Goal: Find specific page/section: Find specific page/section

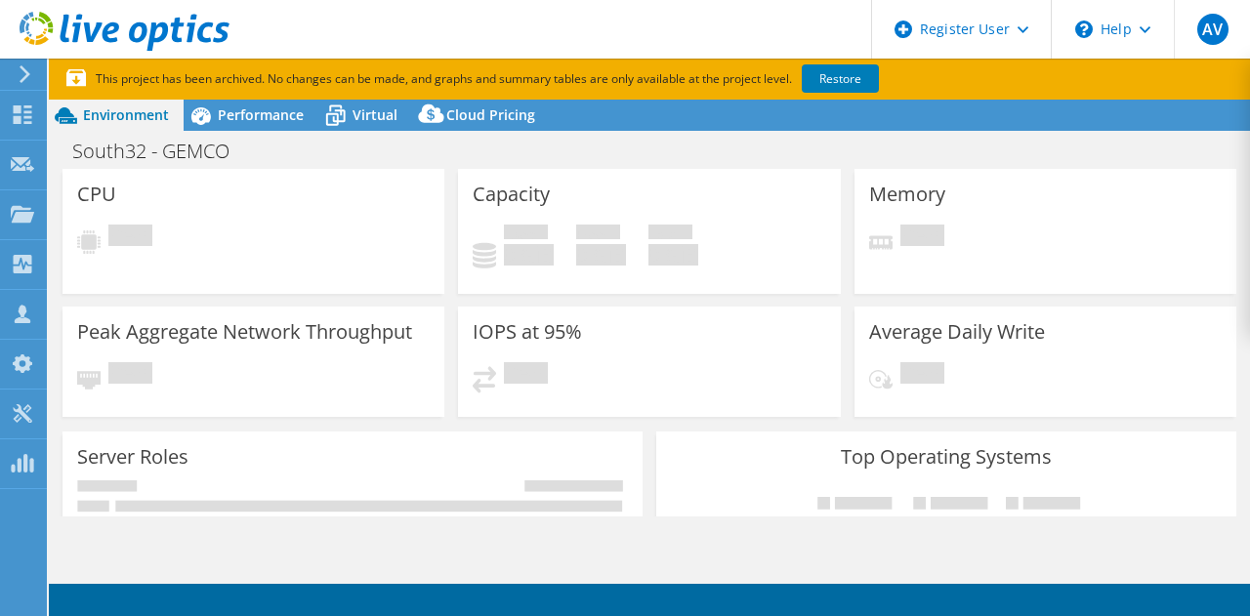
select select "[GEOGRAPHIC_DATA]"
select select "USD"
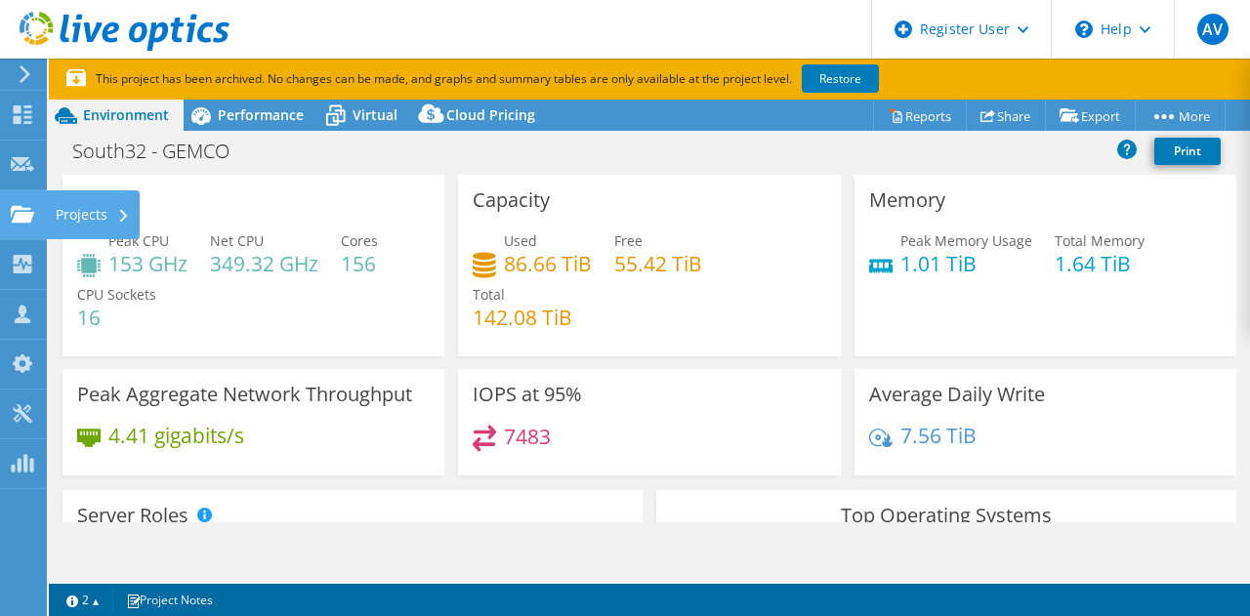
click at [23, 226] on div at bounding box center [22, 216] width 23 height 21
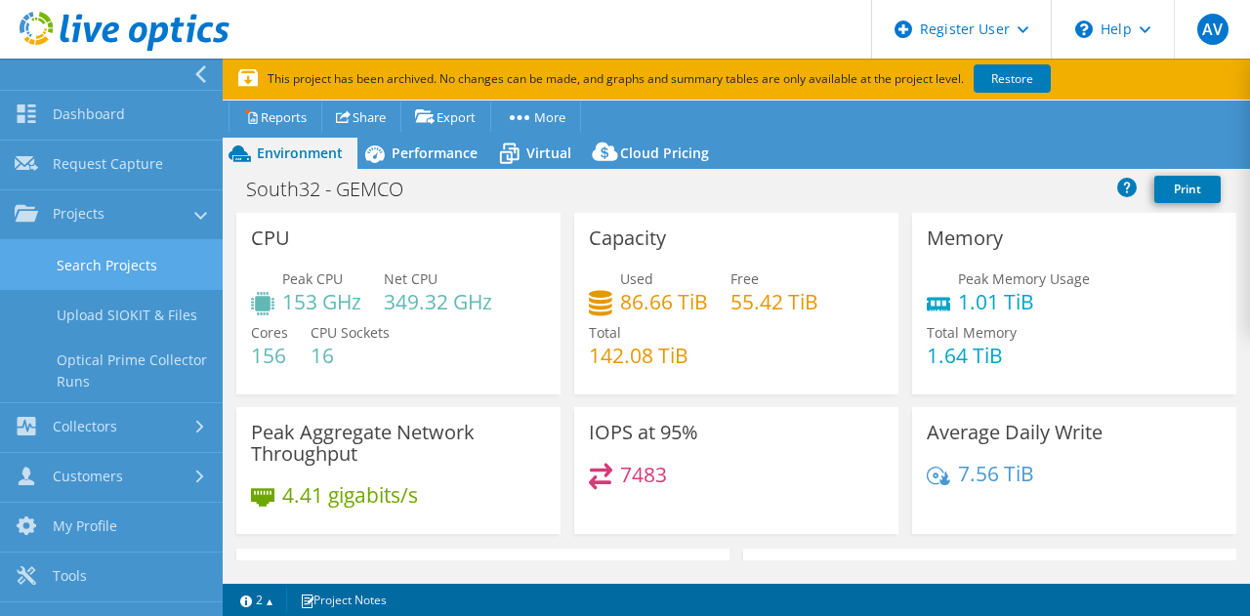
click at [81, 269] on link "Search Projects" at bounding box center [111, 265] width 223 height 50
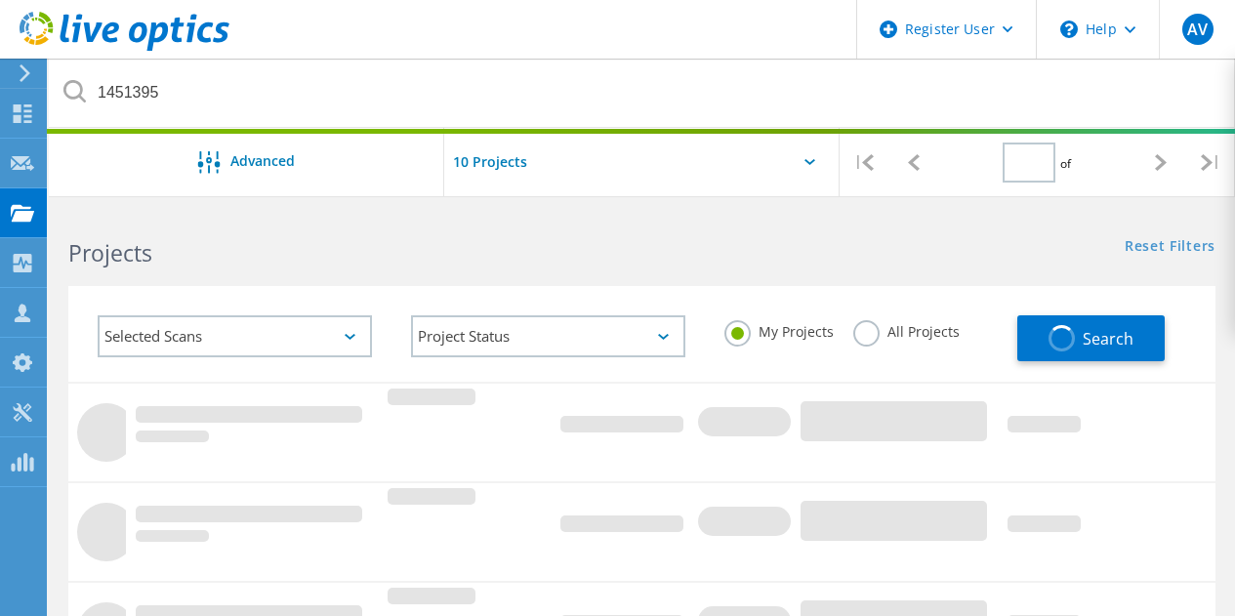
type input "1"
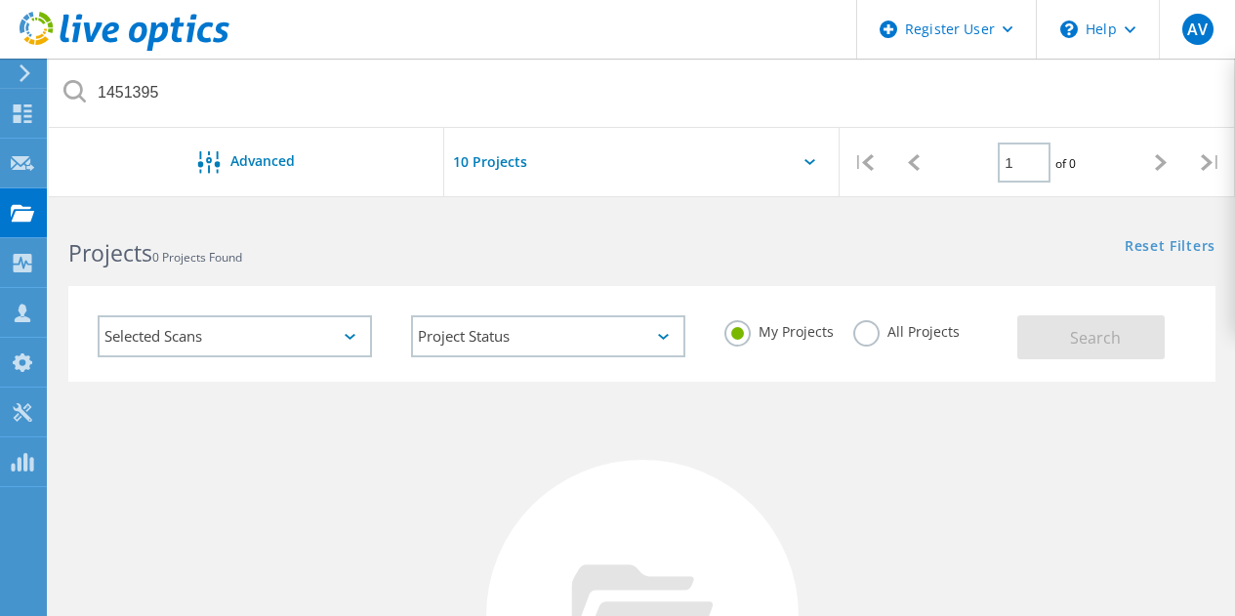
click at [855, 329] on label "All Projects" at bounding box center [906, 329] width 106 height 19
click at [0, 0] on input "All Projects" at bounding box center [0, 0] width 0 height 0
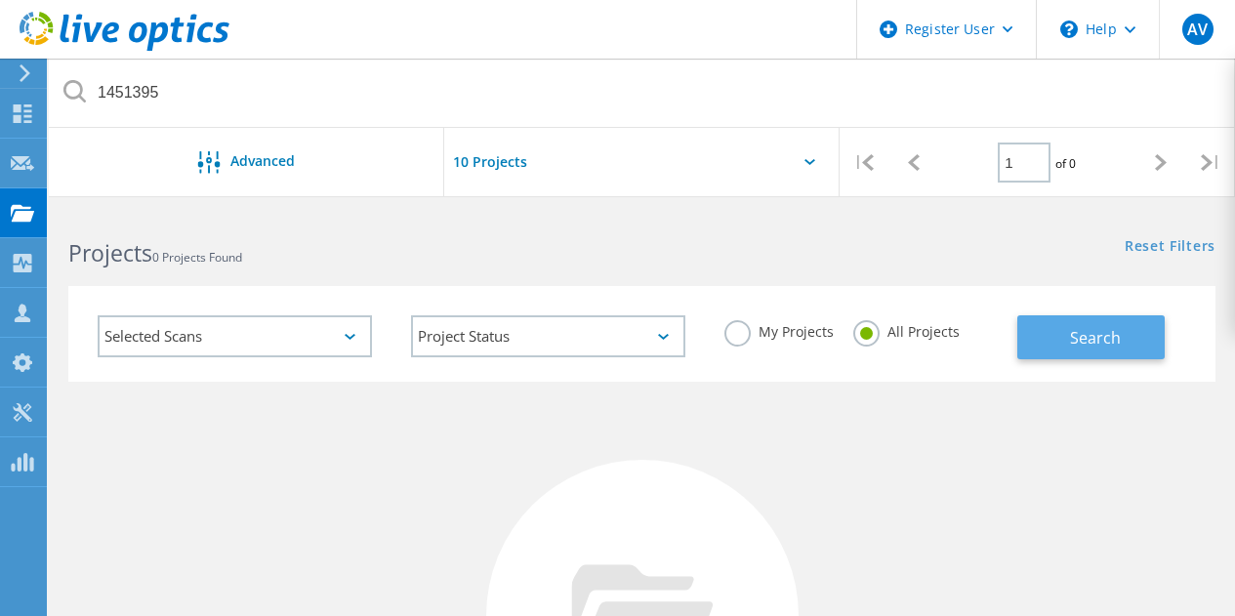
click at [1046, 343] on button "Search" at bounding box center [1090, 337] width 147 height 44
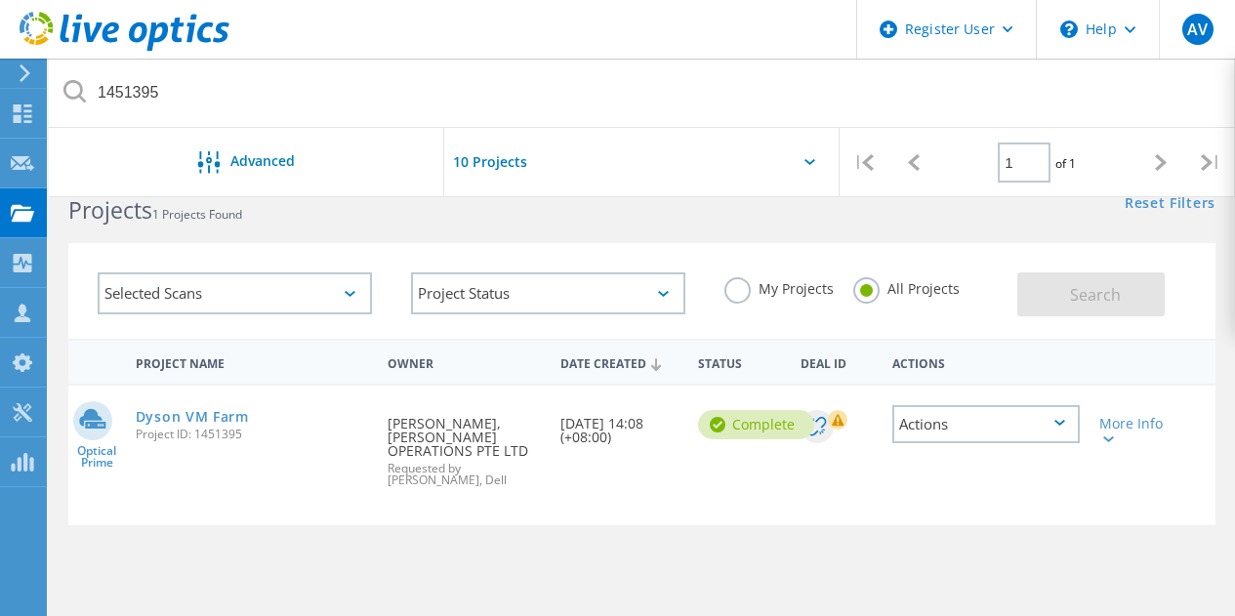
scroll to position [44, 0]
click at [149, 414] on link "Dyson VM Farm" at bounding box center [192, 416] width 113 height 14
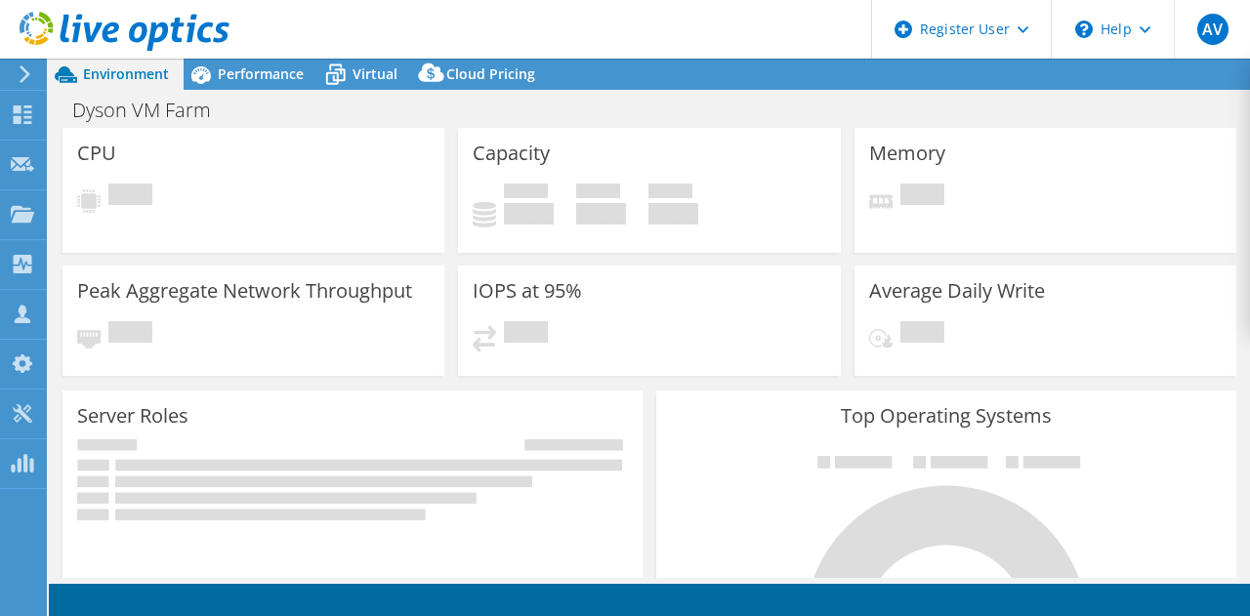
select select "USD"
select select "[GEOGRAPHIC_DATA]"
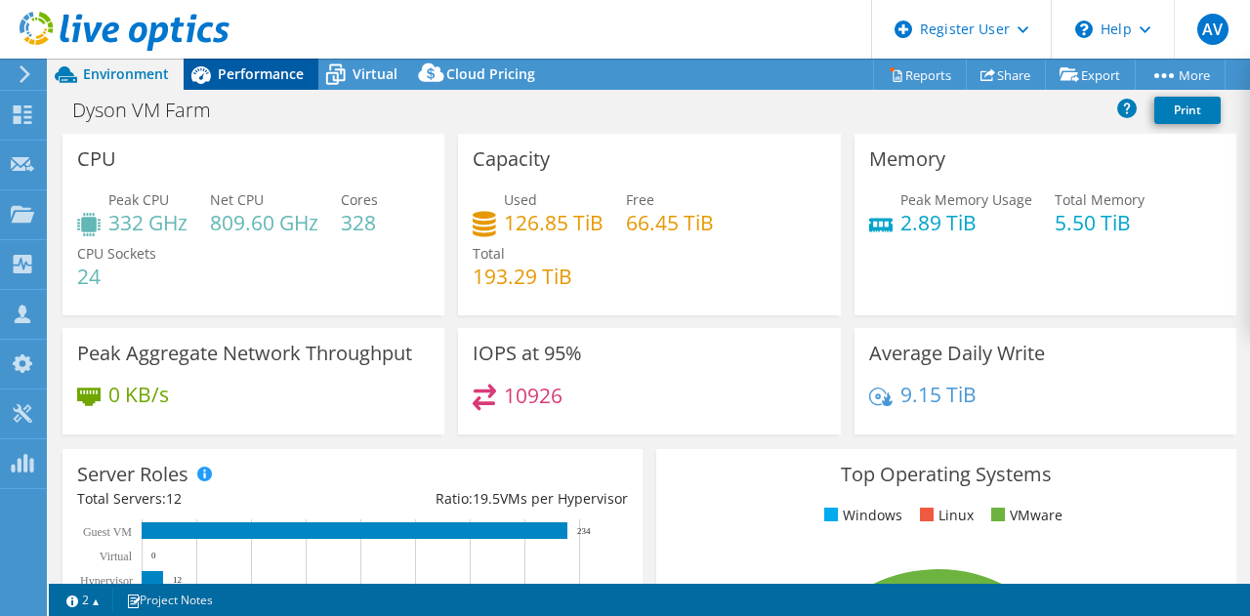
click at [207, 85] on icon at bounding box center [201, 75] width 34 height 34
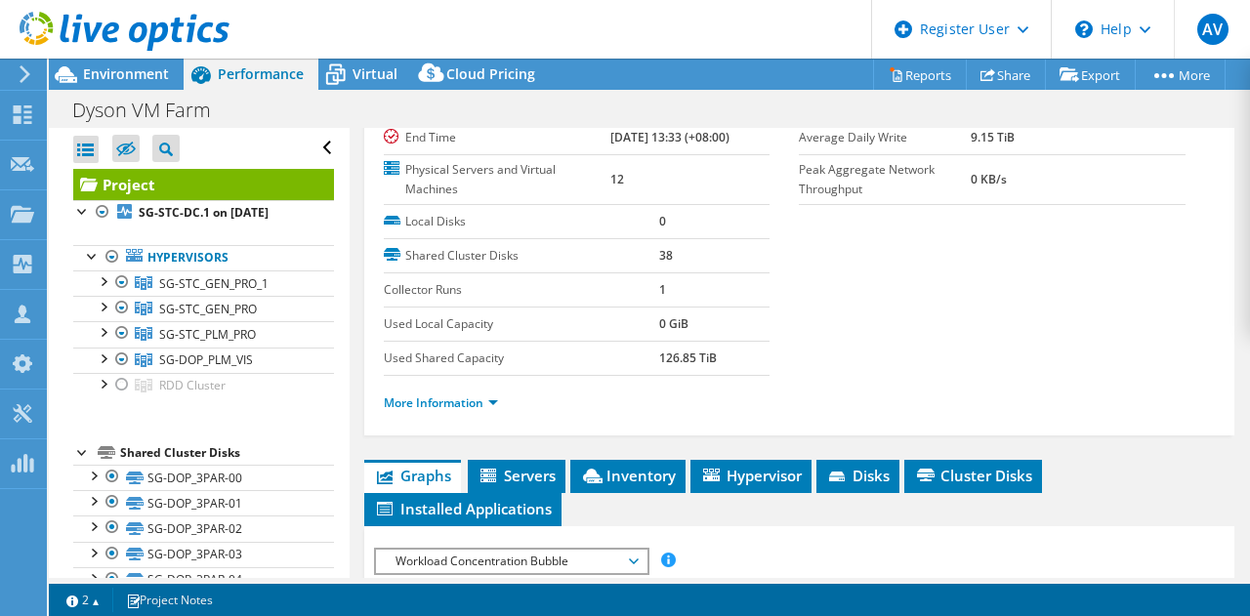
scroll to position [226, 0]
